Goal: Find contact information: Find contact information

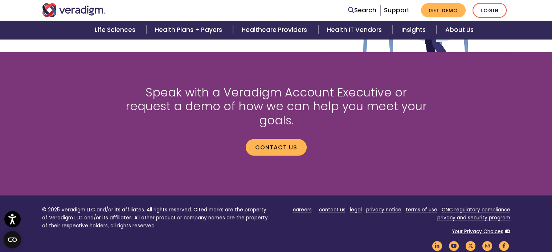
scroll to position [993, 0]
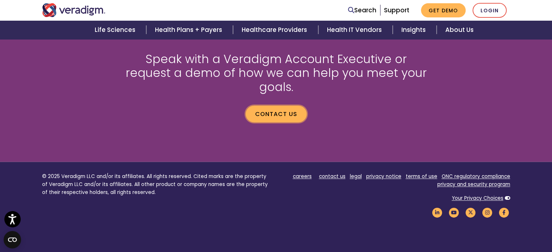
click at [274, 106] on link "Contact us" at bounding box center [276, 114] width 61 height 17
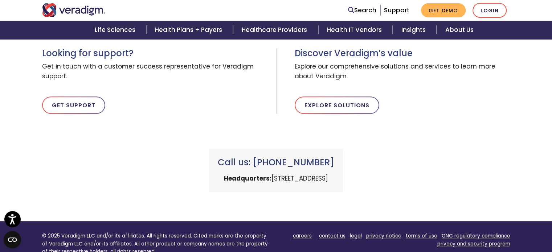
scroll to position [254, 0]
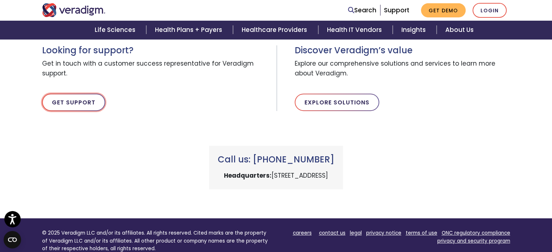
click at [89, 100] on link "Get Support" at bounding box center [73, 102] width 63 height 17
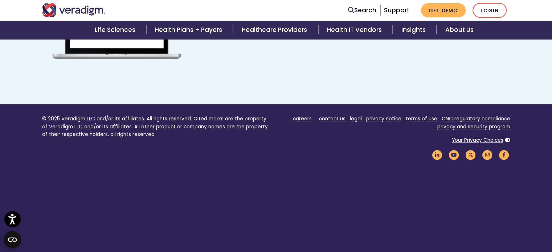
scroll to position [550, 0]
